Goal: Task Accomplishment & Management: Manage account settings

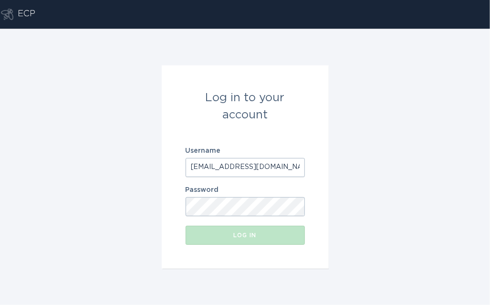
type input "[EMAIL_ADDRESS][DOMAIN_NAME]"
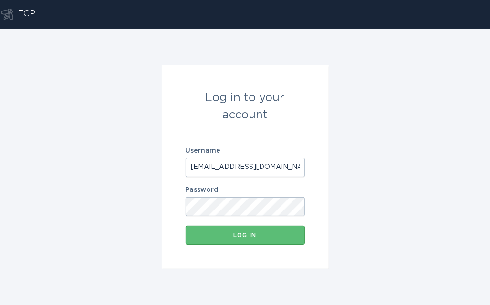
click at [243, 249] on form "Log in to your account Username [EMAIL_ADDRESS][DOMAIN_NAME] Password Log in" at bounding box center [245, 166] width 167 height 203
click at [243, 233] on div "Log in" at bounding box center [245, 236] width 110 height 6
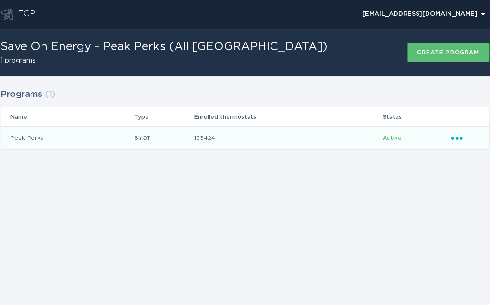
click at [461, 139] on icon "Popover menu" at bounding box center [457, 138] width 11 height 3
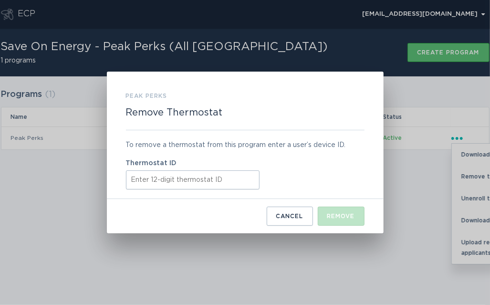
paste input "411990956903"
type input "411990956903"
click at [344, 218] on div "Remove" at bounding box center [342, 216] width 28 height 6
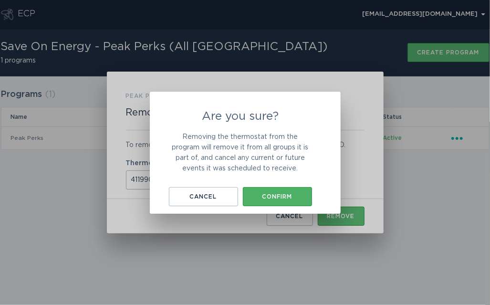
click at [273, 201] on button "Confirm" at bounding box center [277, 196] width 69 height 19
